Goal: Register for event/course

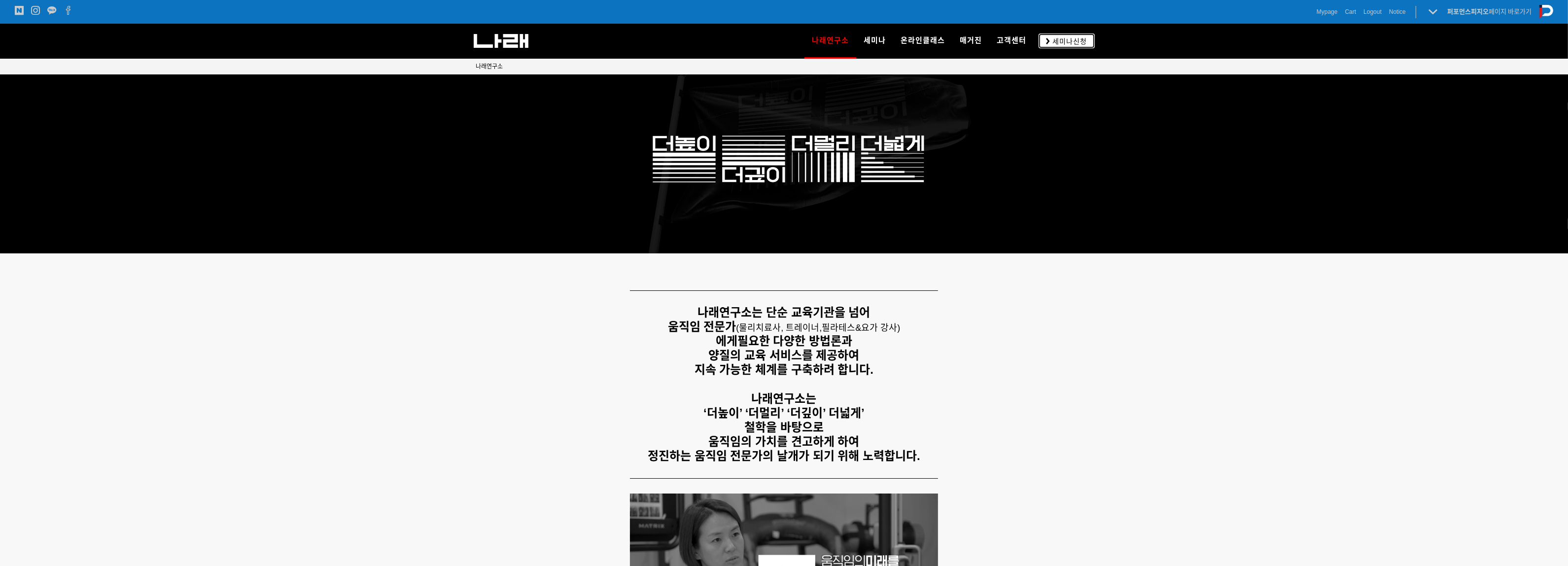
click at [1062, 48] on link "세미나신청" at bounding box center [1066, 40] width 56 height 14
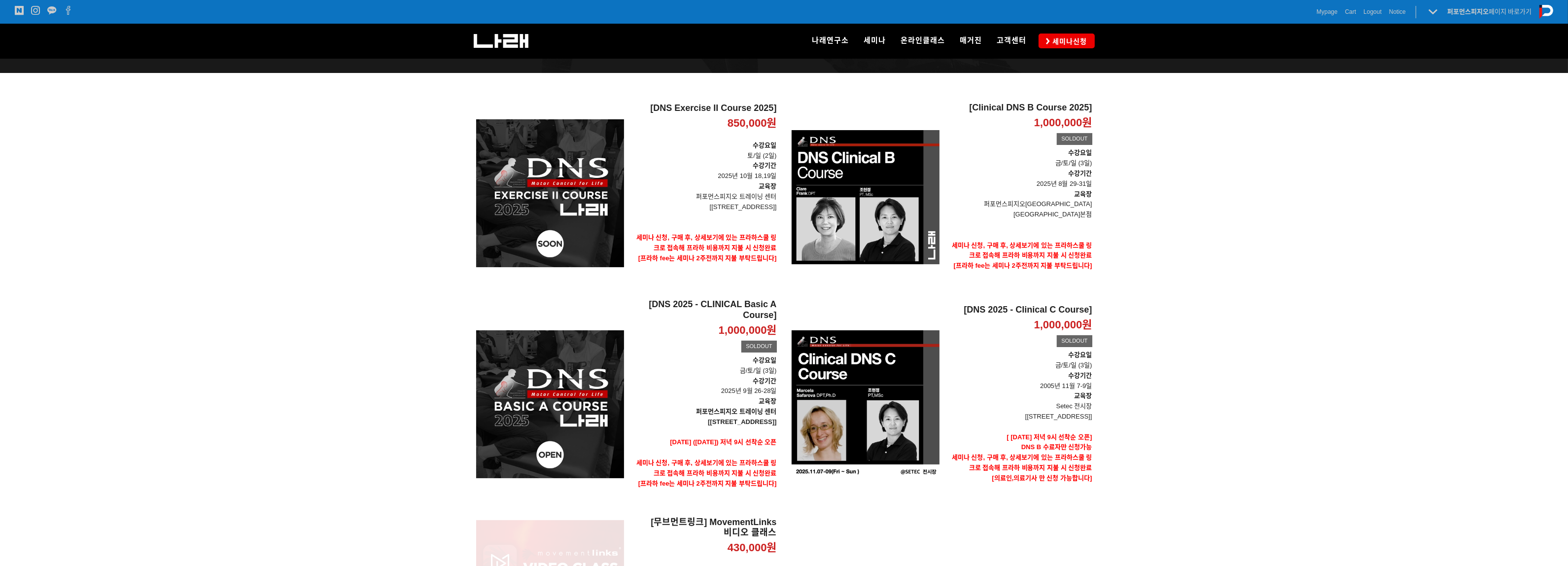
scroll to position [185, 0]
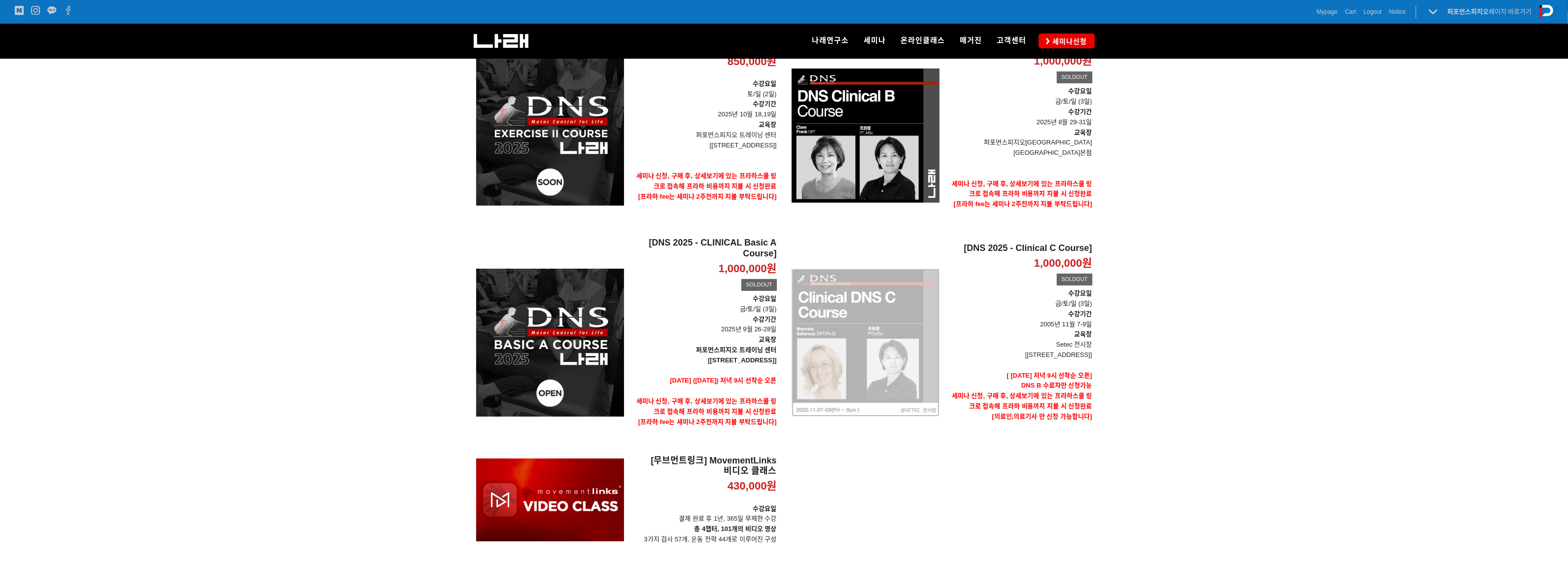
click at [912, 304] on div "[DNS 2025 - Clinical C Course] 1,000,000원 TIME SALE SOLDOUT" at bounding box center [866, 343] width 148 height 211
